Goal: Transaction & Acquisition: Download file/media

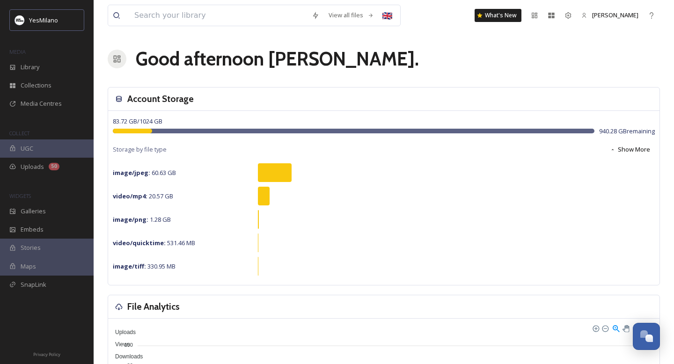
scroll to position [1381, 0]
click at [144, 17] on input at bounding box center [218, 15] width 177 height 21
type input "castello"
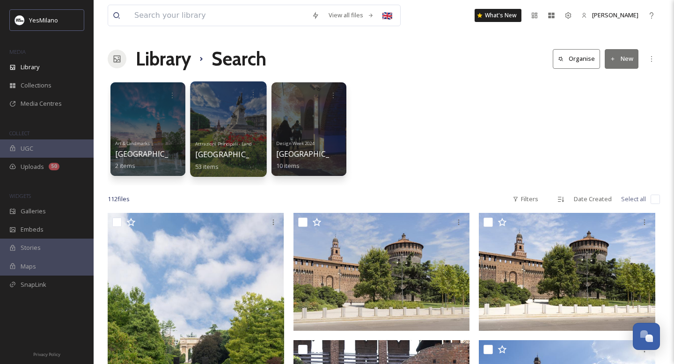
click at [241, 115] on div at bounding box center [228, 128] width 76 height 95
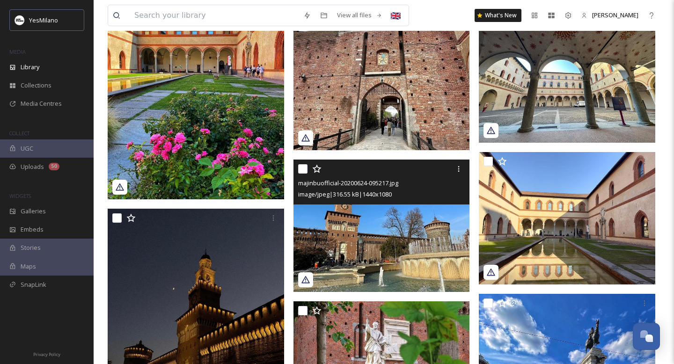
scroll to position [1181, 0]
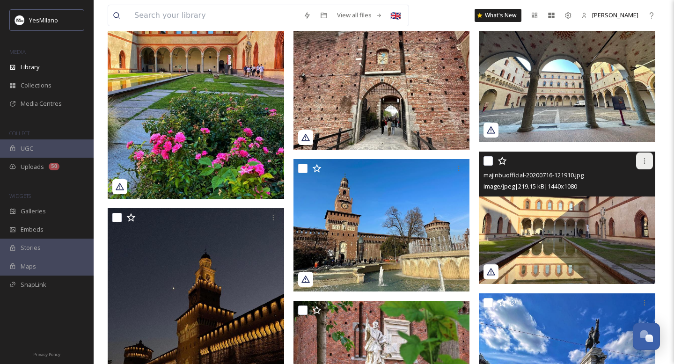
click at [647, 158] on icon at bounding box center [644, 160] width 7 height 7
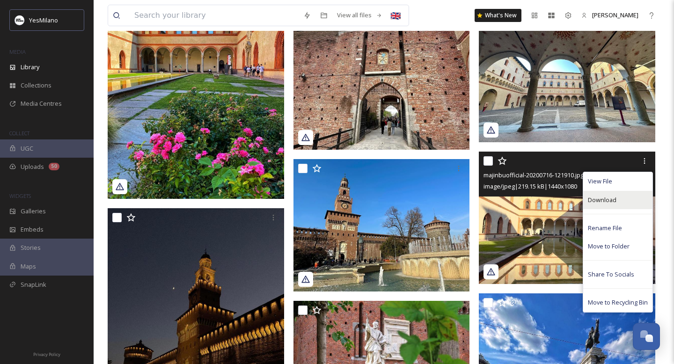
click at [631, 198] on div "Download" at bounding box center [617, 200] width 69 height 18
